Goal: Task Accomplishment & Management: Use online tool/utility

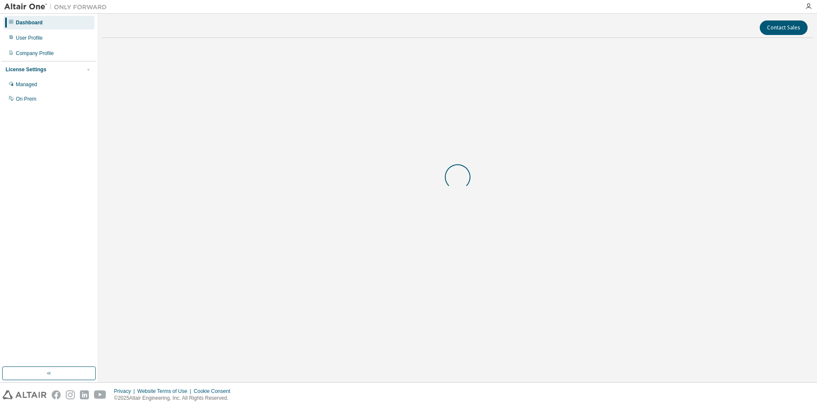
click at [0, 0] on button "Accept All Cookies" at bounding box center [0, 0] width 0 height 0
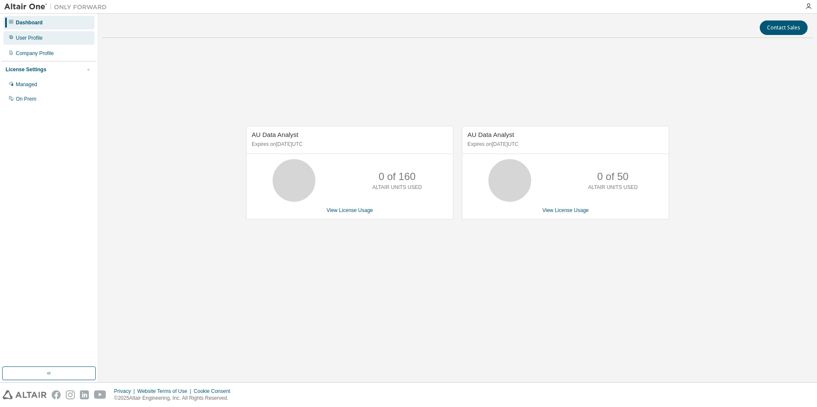
click at [44, 39] on div "User Profile" at bounding box center [48, 38] width 91 height 14
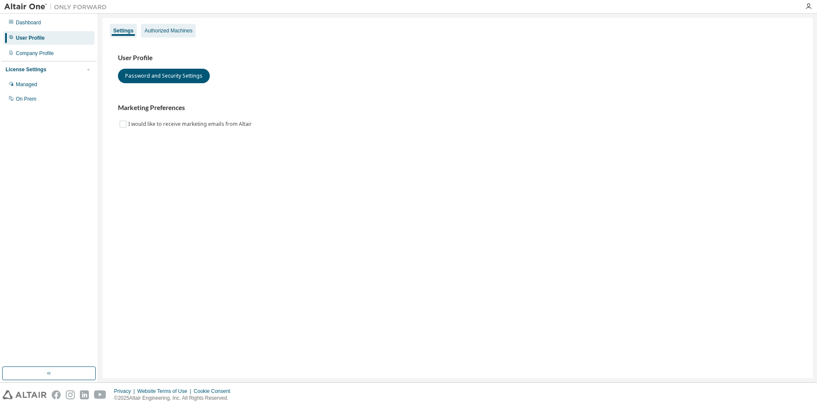
click at [180, 31] on div "Authorized Machines" at bounding box center [168, 30] width 48 height 7
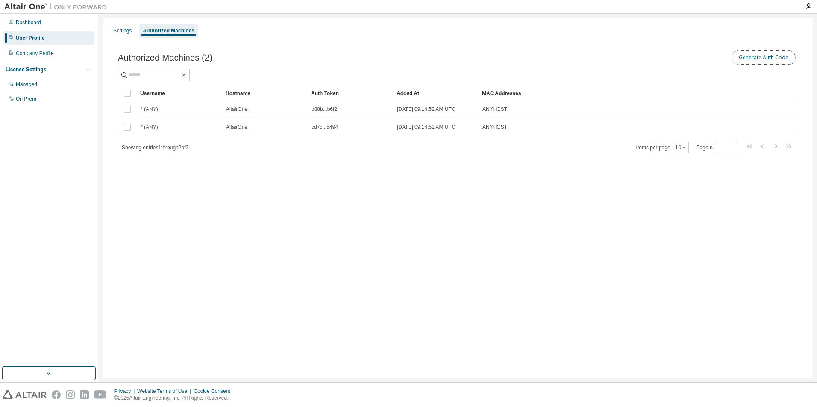
click at [758, 55] on button "Generate Auth Code" at bounding box center [763, 57] width 64 height 15
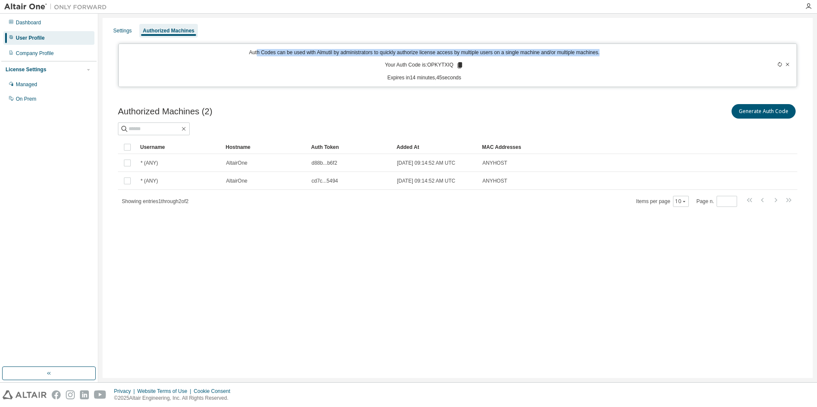
drag, startPoint x: 258, startPoint y: 53, endPoint x: 602, endPoint y: 54, distance: 343.4
click at [602, 54] on p "Auth Codes can be used with Almutil by administrators to quickly authorize lice…" at bounding box center [424, 52] width 601 height 7
